Goal: Check status: Check status

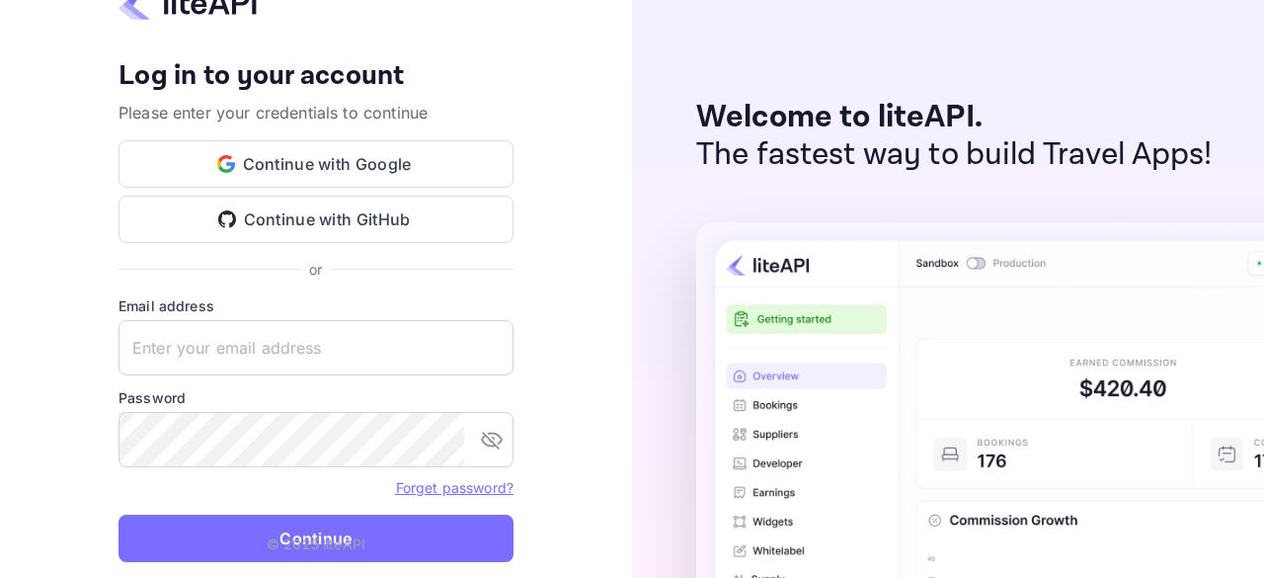
type input "[EMAIL_ADDRESS][DOMAIN_NAME]"
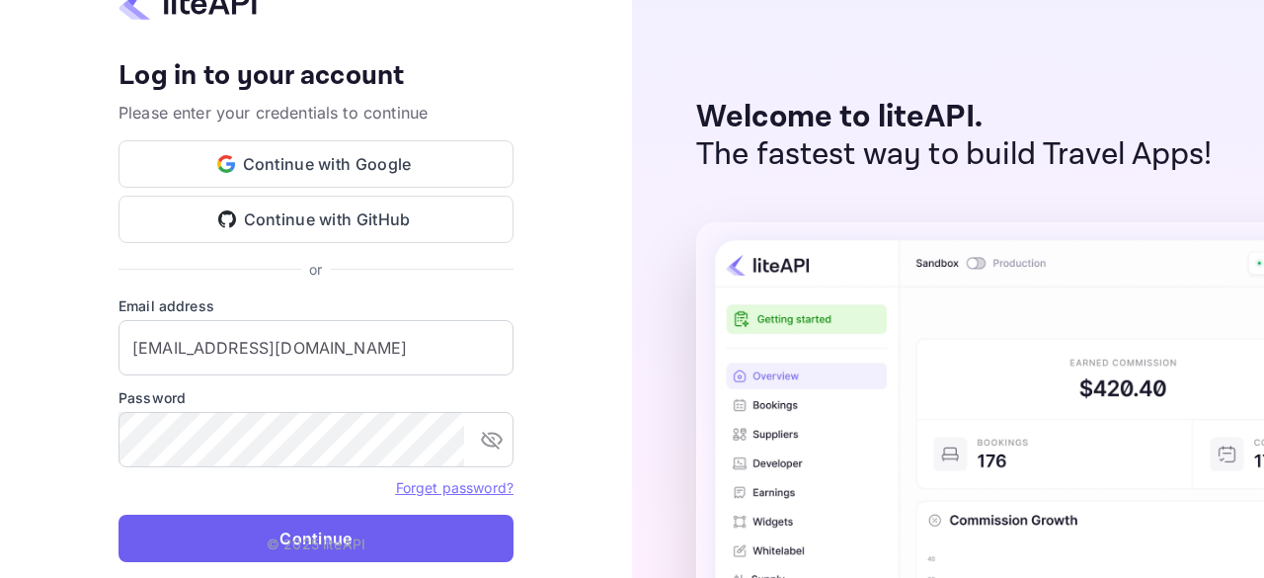
click at [185, 525] on button "Continue" at bounding box center [315, 537] width 395 height 47
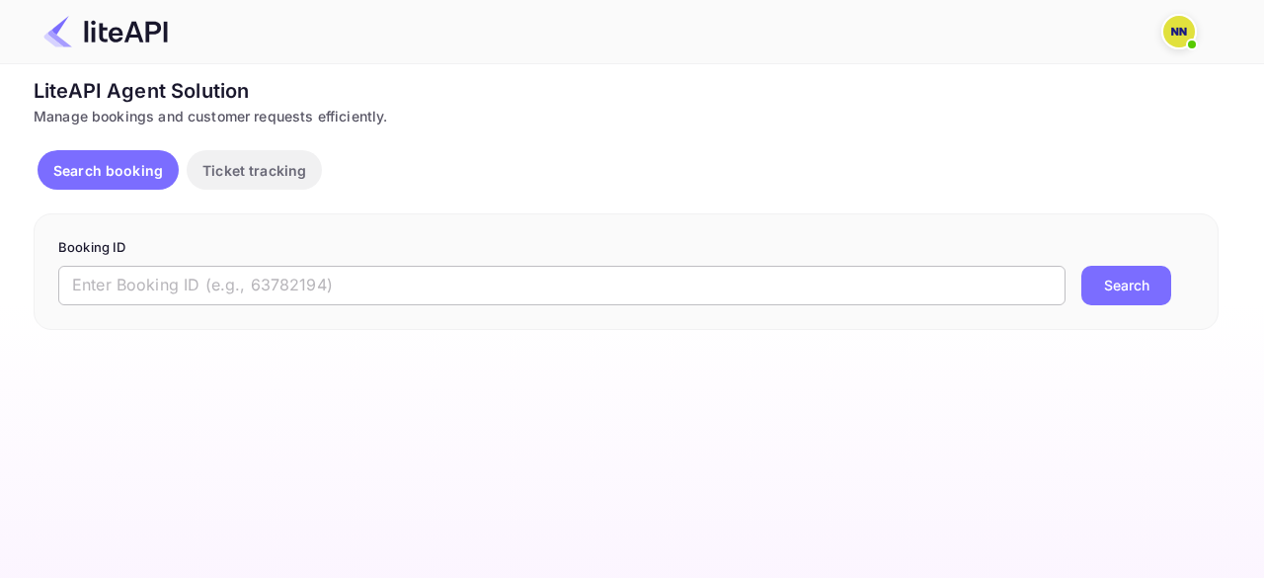
click at [257, 279] on input "text" at bounding box center [561, 285] width 1007 height 39
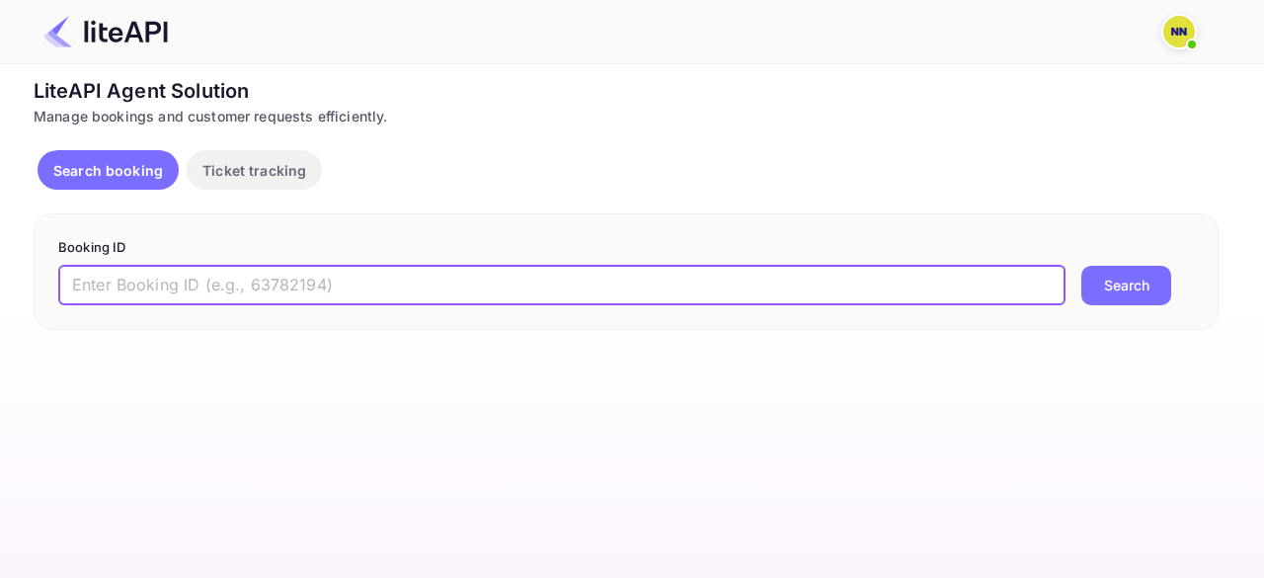
paste input "6749381"
type input "6749381"
drag, startPoint x: 1138, startPoint y: 284, endPoint x: 1101, endPoint y: 301, distance: 41.1
click at [1135, 285] on button "Search" at bounding box center [1126, 285] width 90 height 39
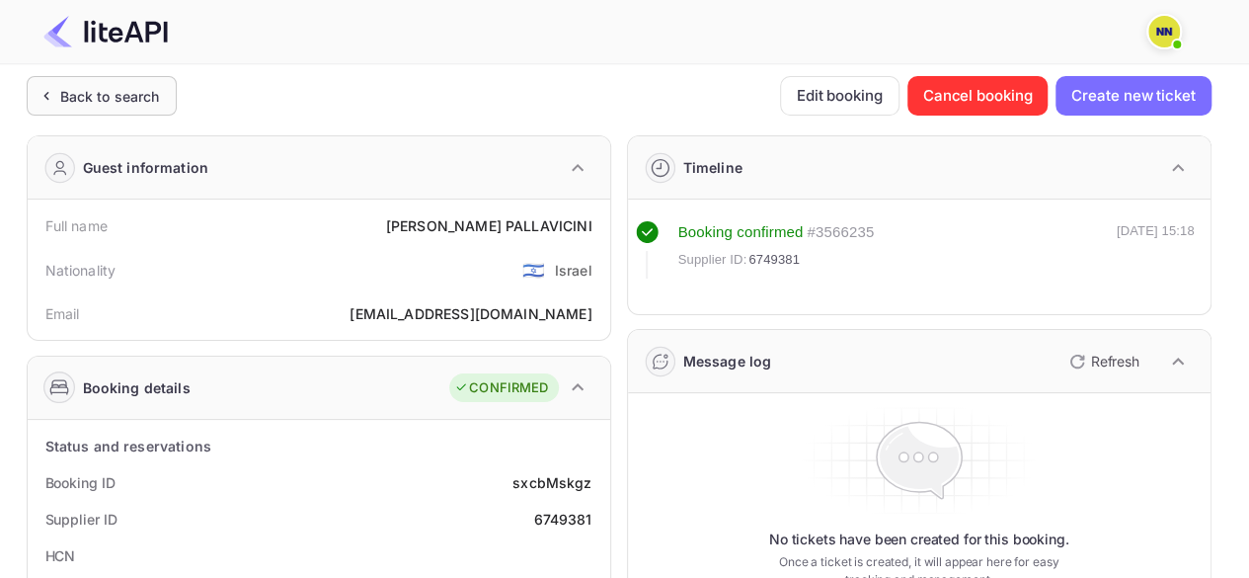
click at [93, 102] on div "Back to search" at bounding box center [110, 96] width 100 height 21
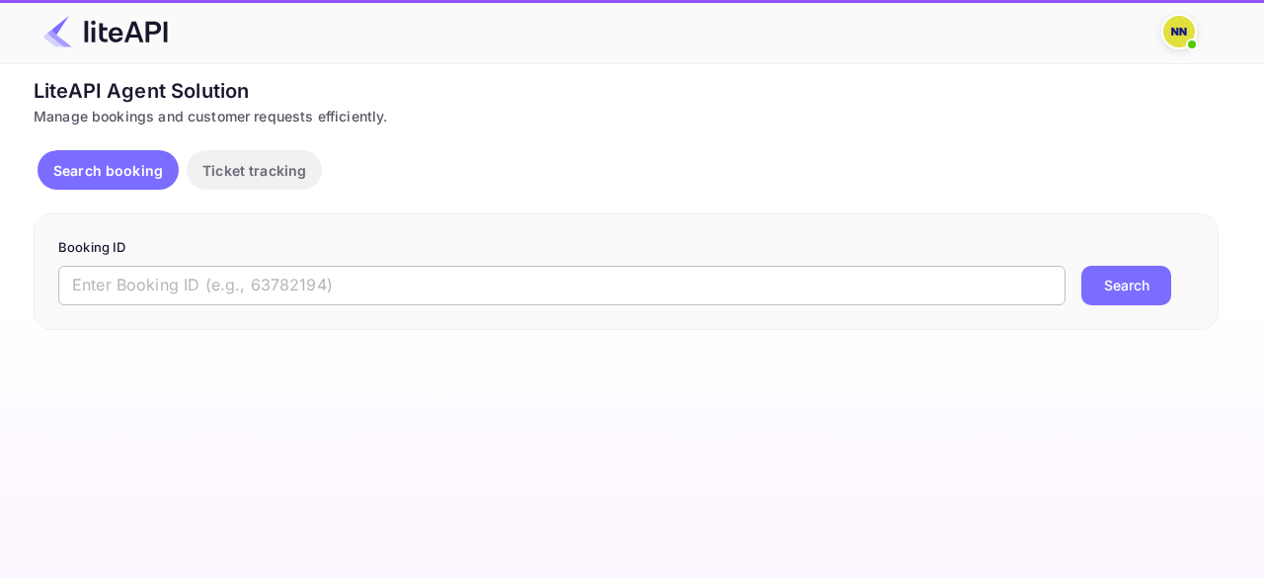
drag, startPoint x: 280, startPoint y: 268, endPoint x: 395, endPoint y: 283, distance: 115.6
click at [280, 268] on input "text" at bounding box center [561, 285] width 1007 height 39
paste input "8723160"
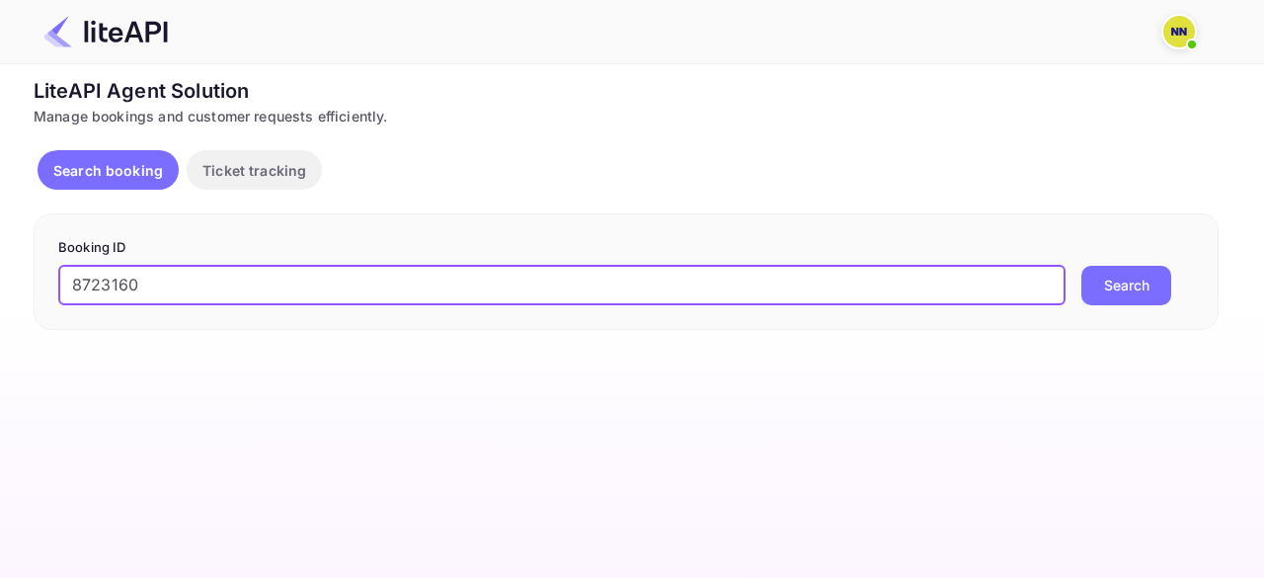
type input "8723160"
click at [1129, 279] on button "Search" at bounding box center [1126, 285] width 90 height 39
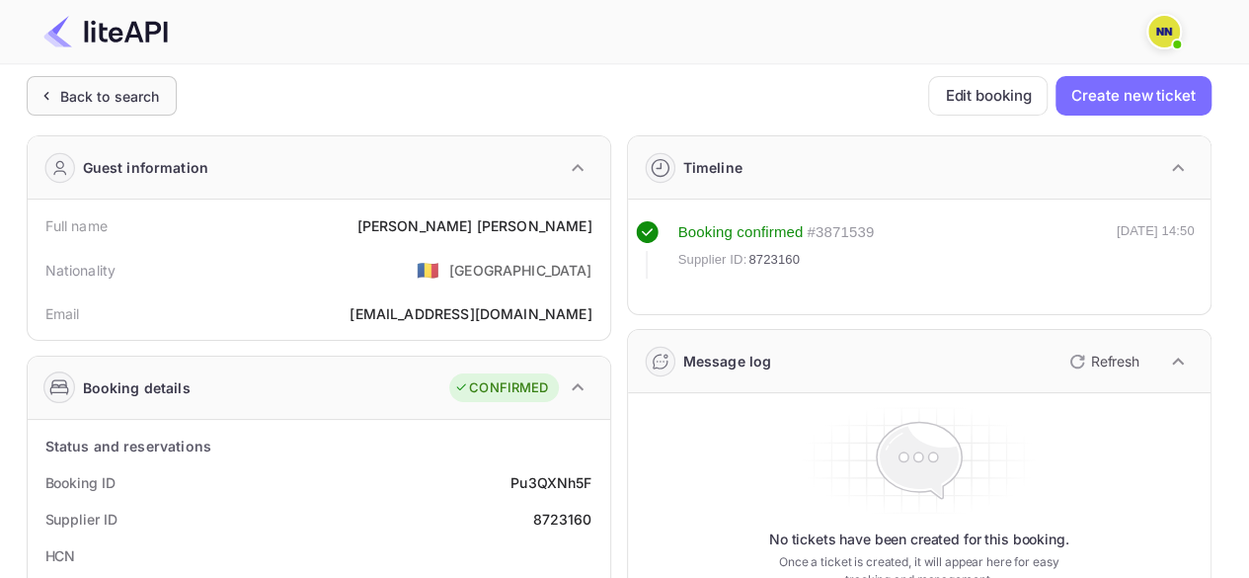
click at [123, 100] on div "Back to search" at bounding box center [110, 96] width 100 height 21
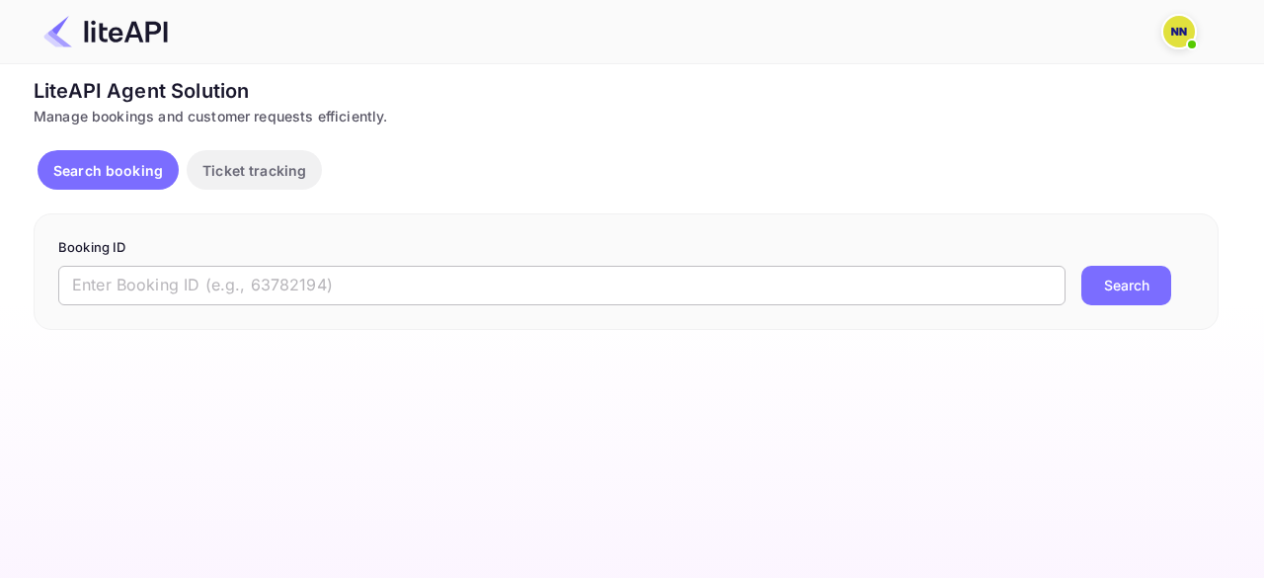
click at [203, 287] on input "text" at bounding box center [561, 285] width 1007 height 39
paste input "8529942"
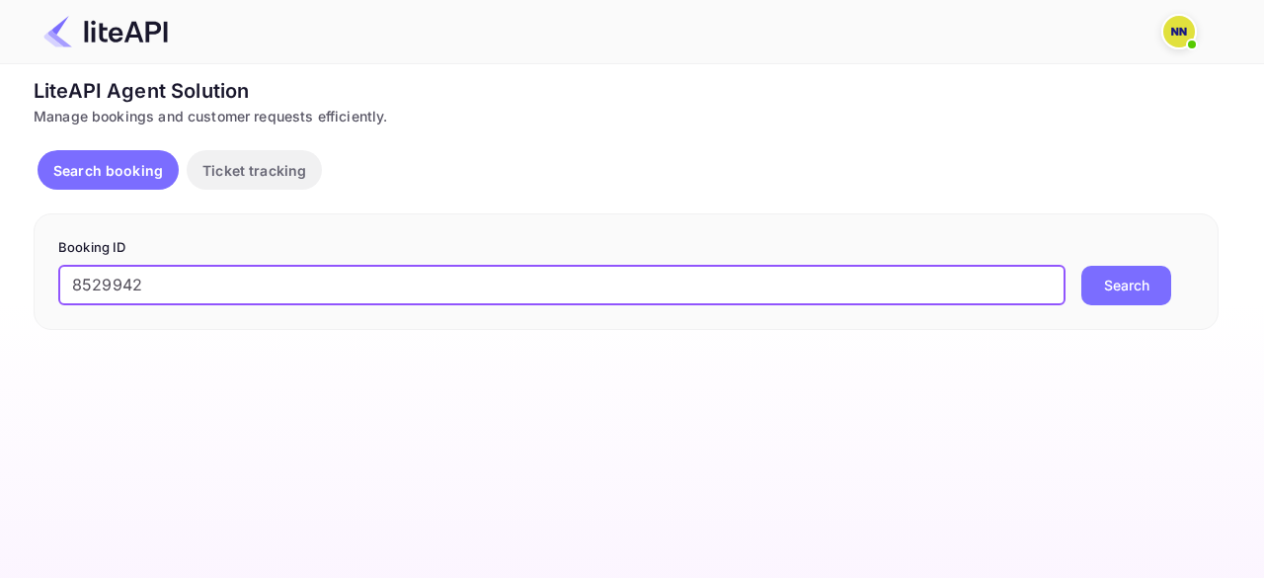
type input "8529942"
click at [1127, 284] on button "Search" at bounding box center [1126, 285] width 90 height 39
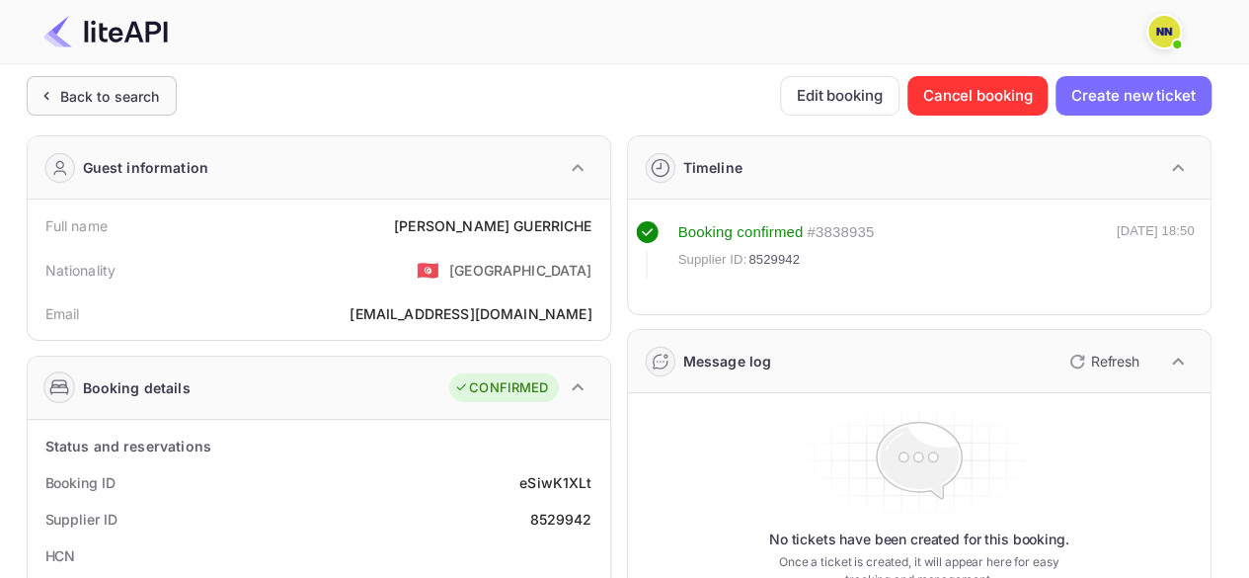
click at [93, 90] on div "Back to search" at bounding box center [110, 96] width 100 height 21
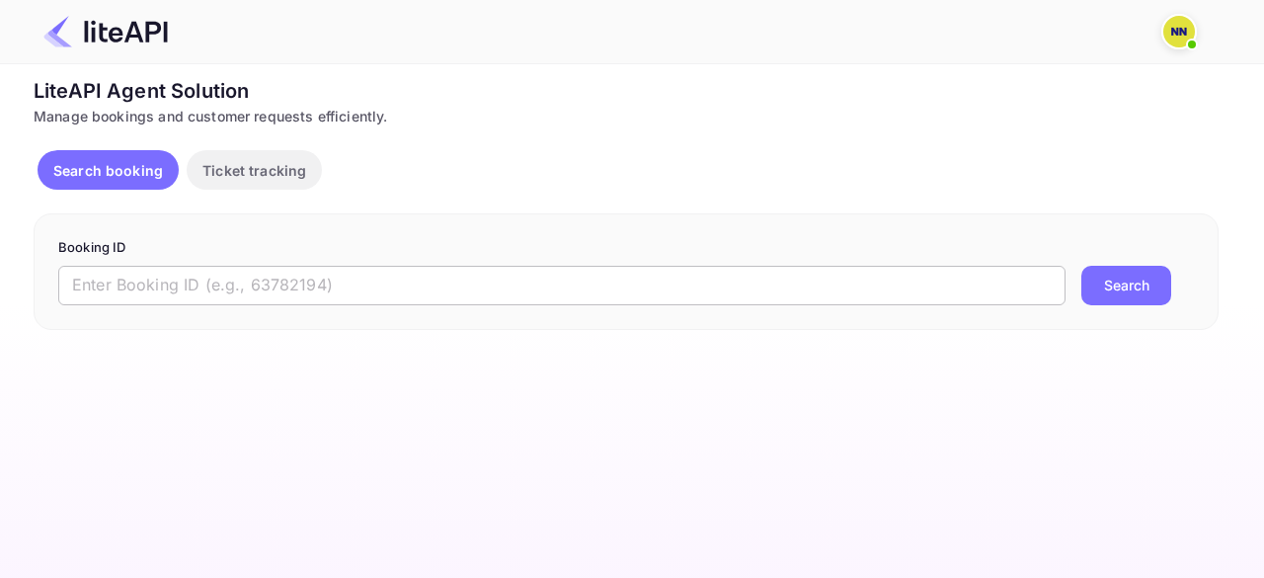
click at [190, 272] on input "text" at bounding box center [561, 285] width 1007 height 39
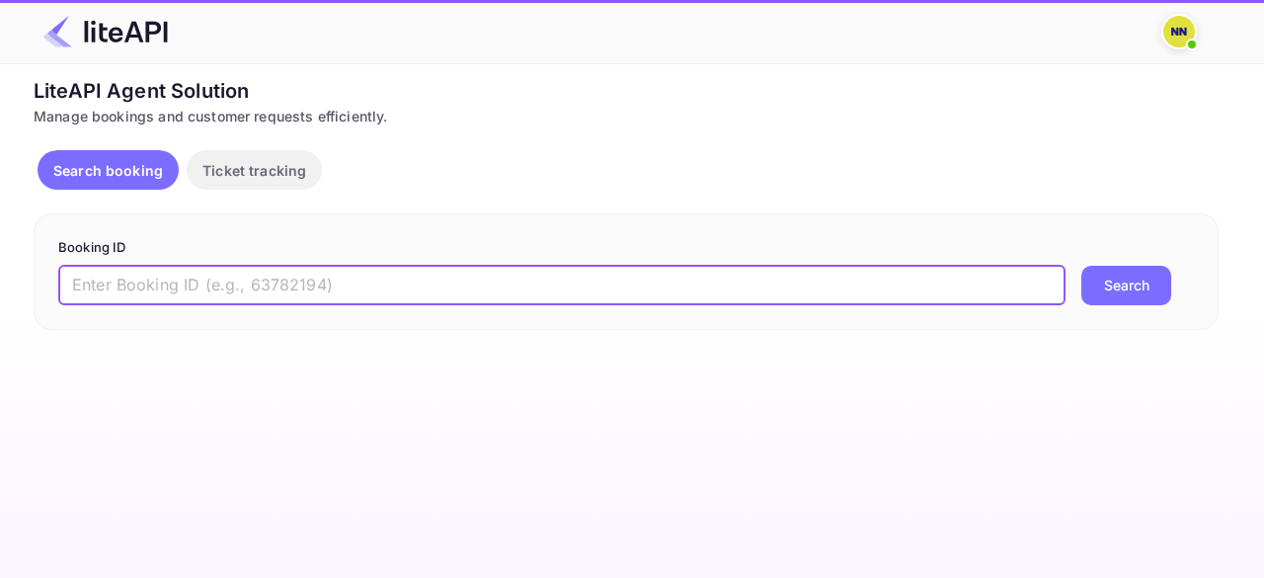
paste input "8790930"
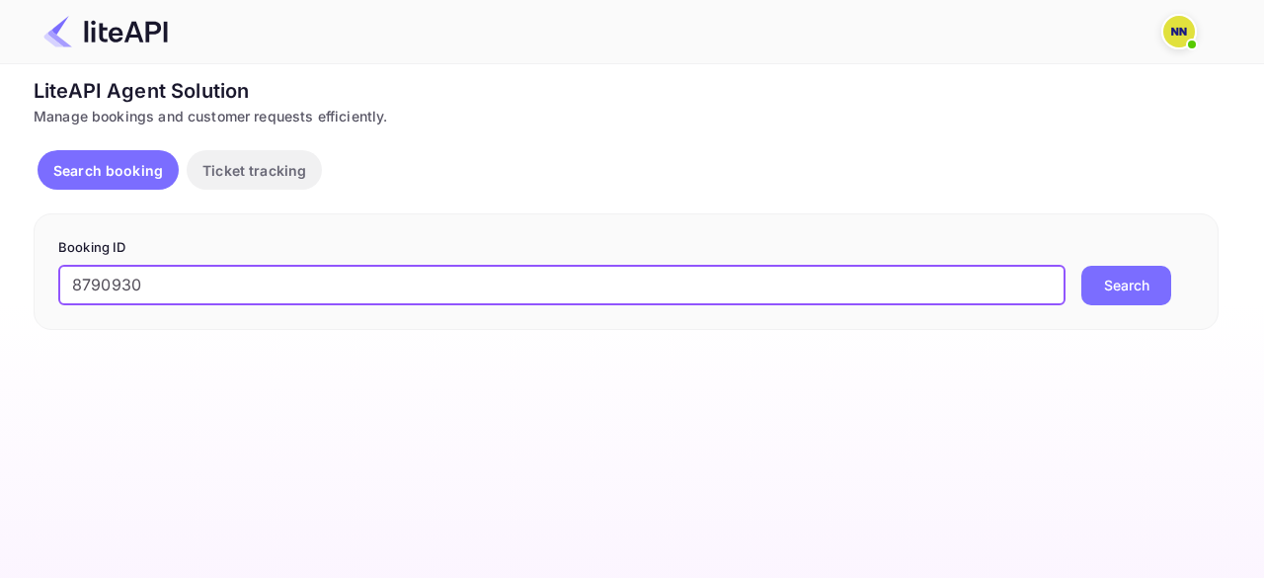
type input "8790930"
click at [1149, 275] on button "Search" at bounding box center [1126, 285] width 90 height 39
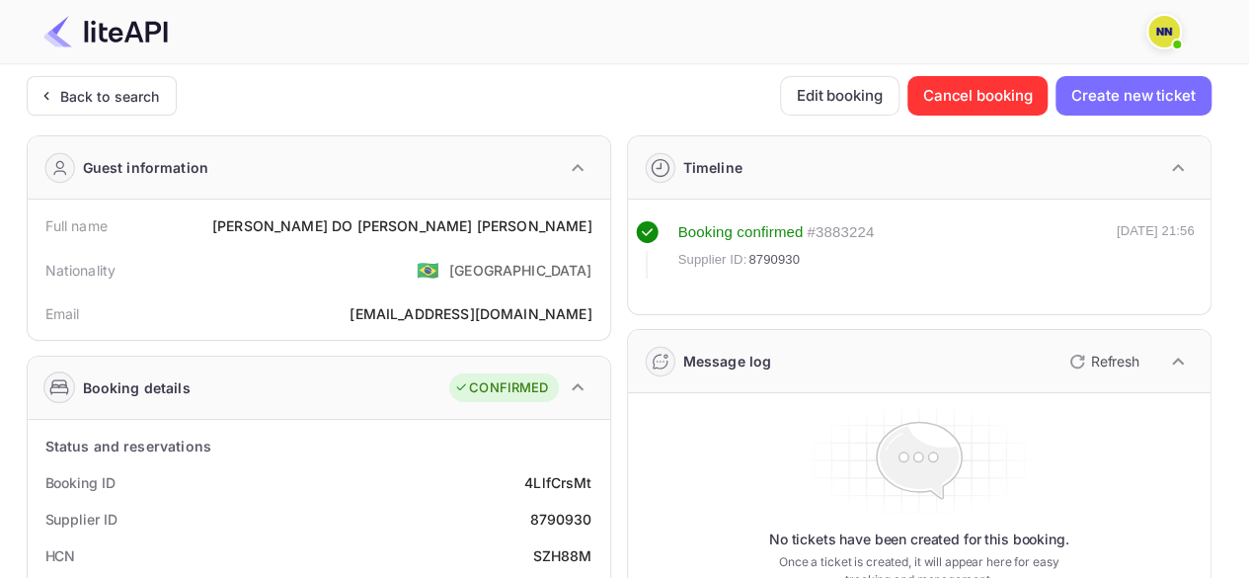
scroll to position [99, 0]
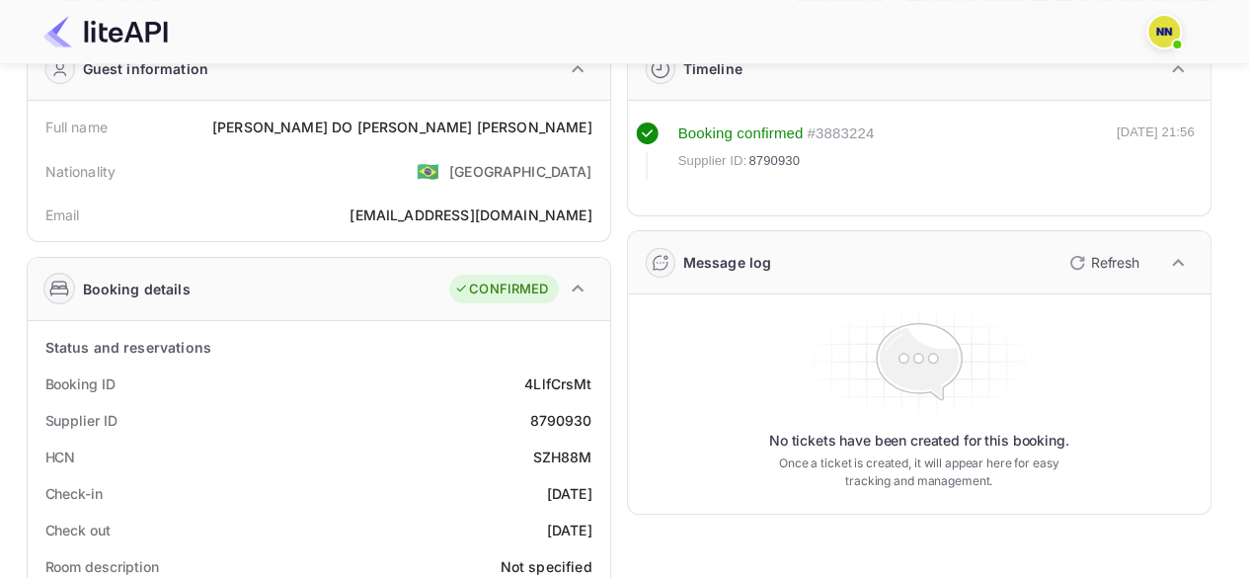
click at [558, 454] on div "SZH88M" at bounding box center [562, 456] width 59 height 21
copy div "SZH88M"
click at [558, 454] on div "SZH88M" at bounding box center [562, 456] width 59 height 21
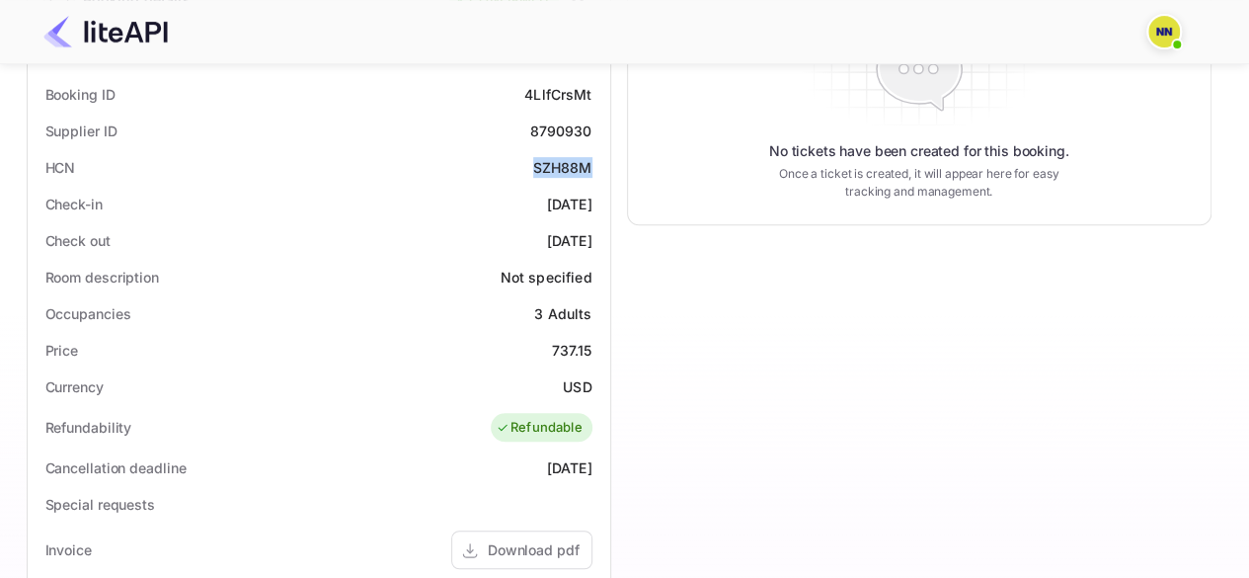
scroll to position [0, 0]
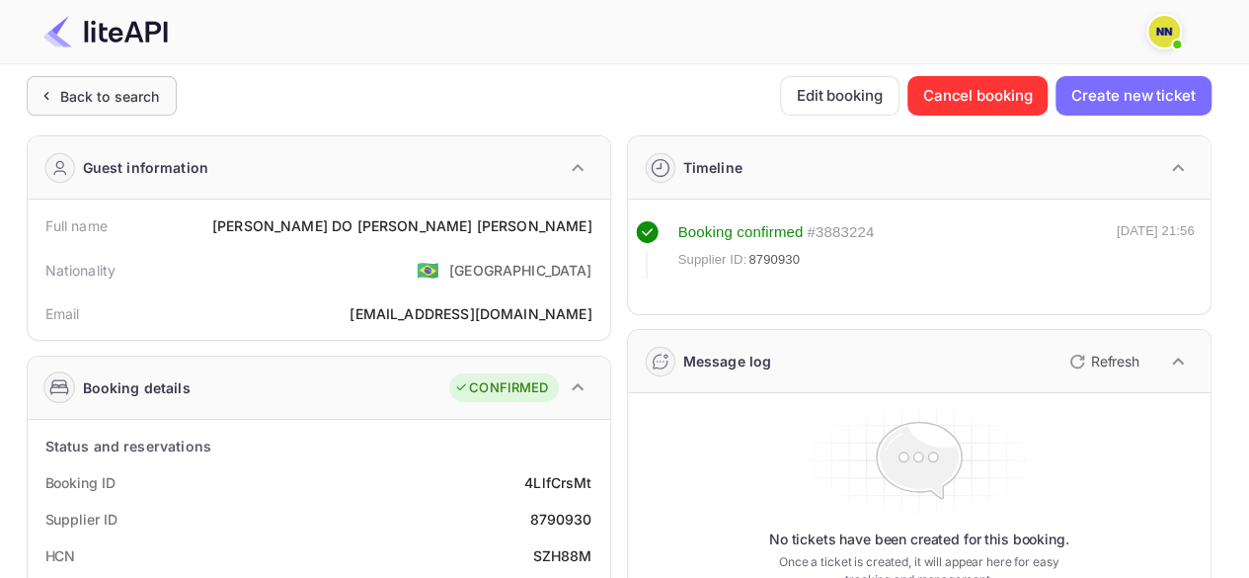
click at [124, 90] on div "Back to search" at bounding box center [110, 96] width 100 height 21
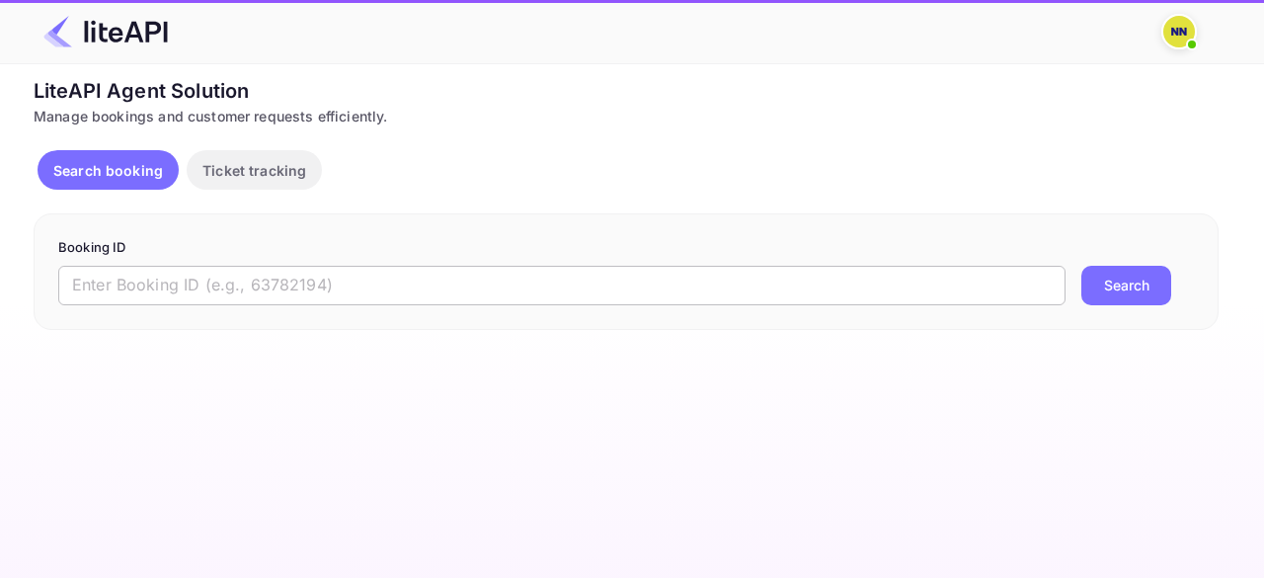
click at [190, 279] on input "text" at bounding box center [561, 285] width 1007 height 39
paste input "8789318"
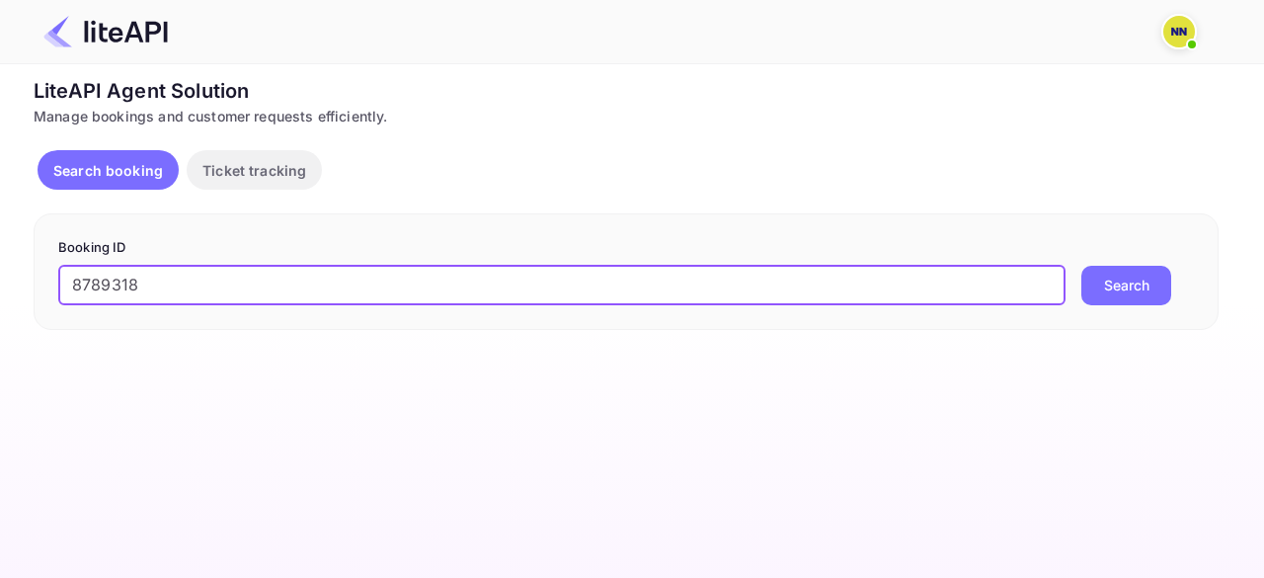
type input "8789318"
click at [1166, 285] on button "Search" at bounding box center [1126, 285] width 90 height 39
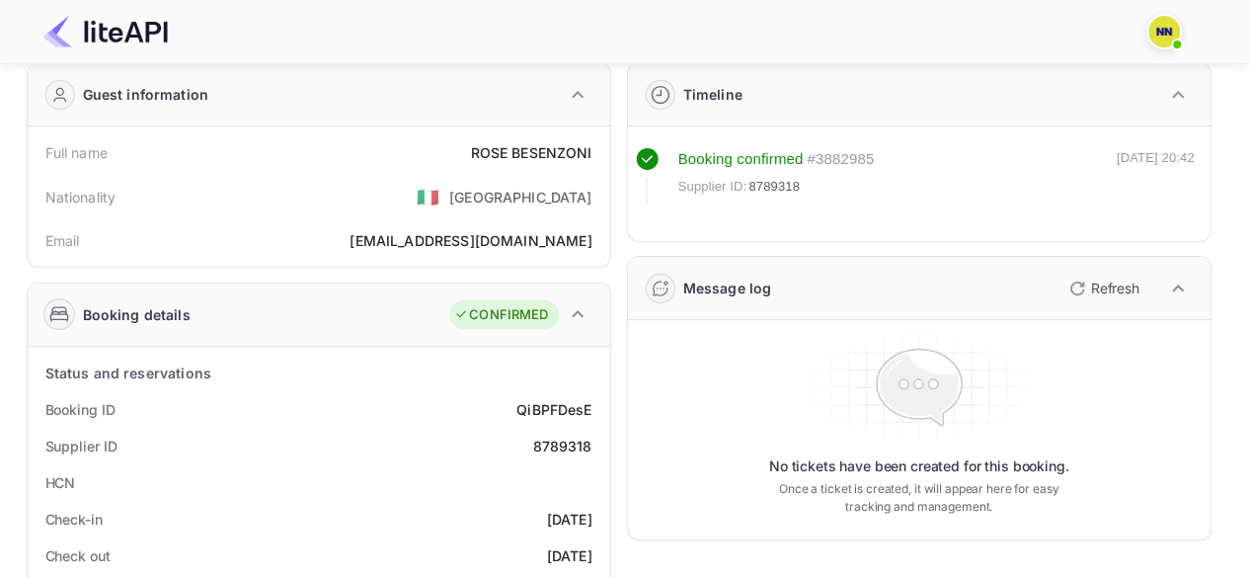
scroll to position [197, 0]
